Goal: Information Seeking & Learning: Check status

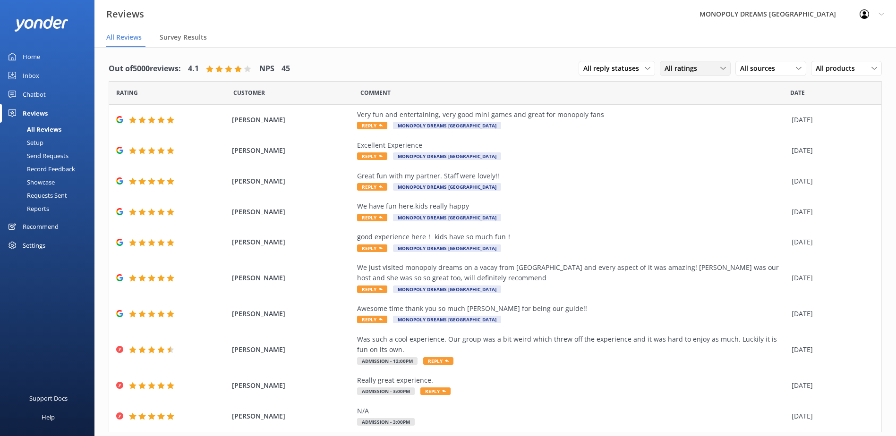
click at [673, 68] on span "All ratings" at bounding box center [683, 68] width 38 height 10
click at [684, 143] on div "Detractors" at bounding box center [694, 145] width 43 height 9
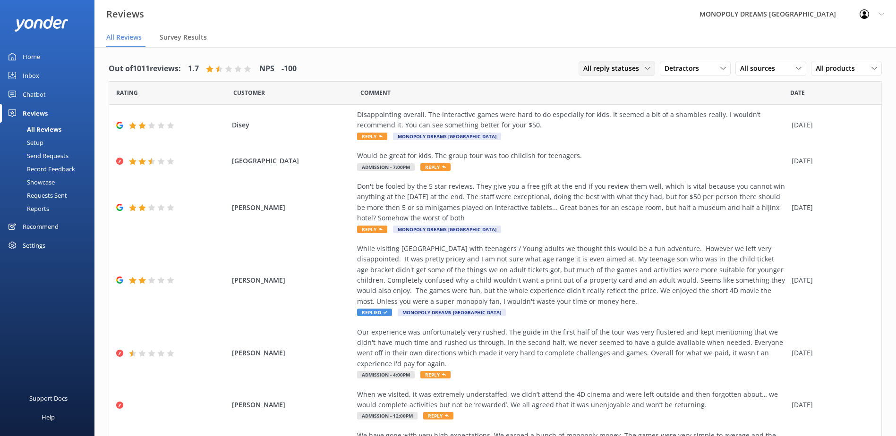
click at [633, 70] on span "All reply statuses" at bounding box center [613, 68] width 61 height 10
click at [745, 60] on div "All reply statuses All reply statuses Needs a reply Does not need reply Detract…" at bounding box center [729, 69] width 303 height 25
click at [747, 69] on span "All sources" at bounding box center [760, 68] width 41 height 10
click at [750, 105] on div "Yonder survey" at bounding box center [775, 106] width 53 height 9
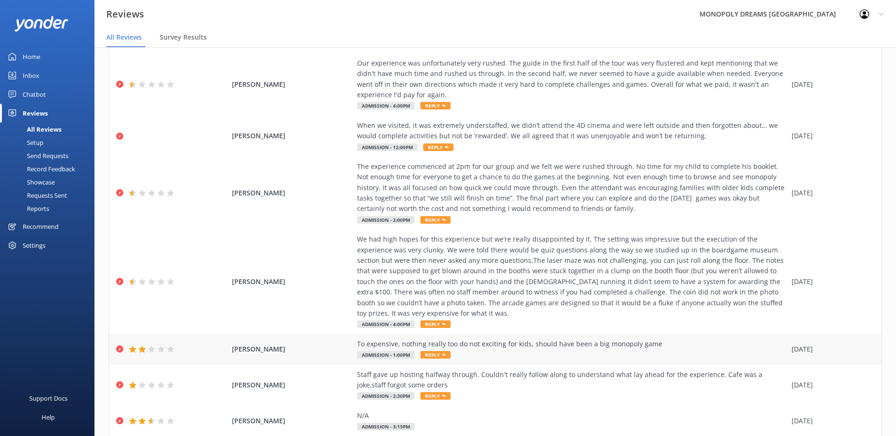
scroll to position [23, 0]
